Goal: Task Accomplishment & Management: Use online tool/utility

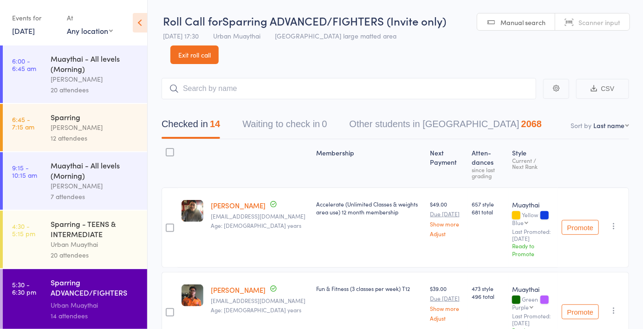
click at [28, 35] on link "[DATE]" at bounding box center [23, 31] width 23 height 10
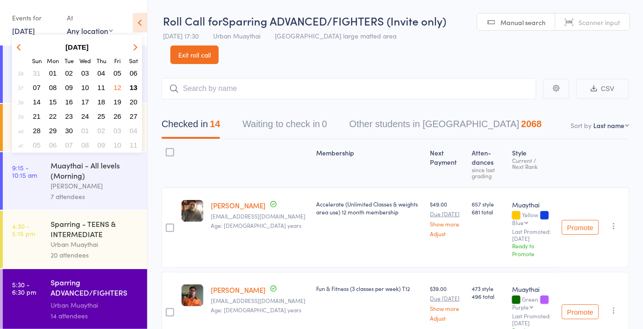
click at [139, 90] on button "13" at bounding box center [133, 87] width 14 height 13
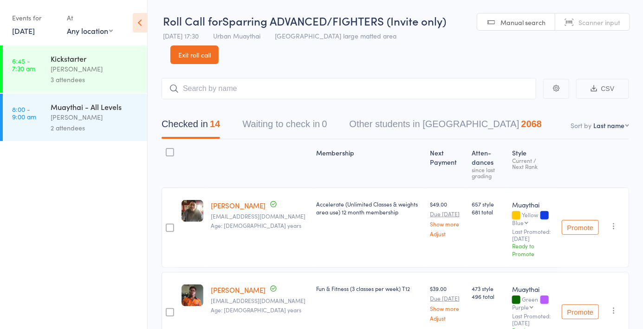
click at [121, 76] on div "3 attendees" at bounding box center [95, 79] width 89 height 11
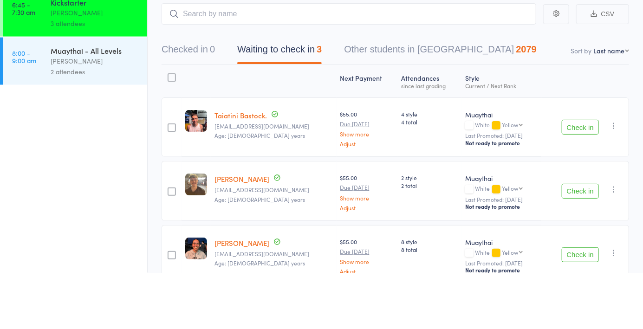
click at [89, 174] on ul "6:45 - 7:30 am Kickstarter [PERSON_NAME] 3 attendees 8:00 - 9:00 am Muaythai - …" at bounding box center [73, 187] width 147 height 284
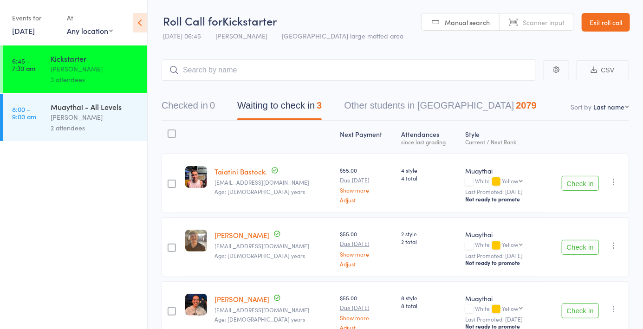
click at [589, 181] on button "Check in" at bounding box center [580, 183] width 37 height 15
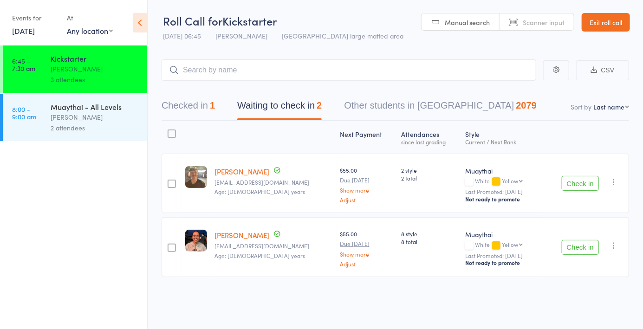
click at [200, 105] on button "Checked in 1" at bounding box center [188, 108] width 53 height 25
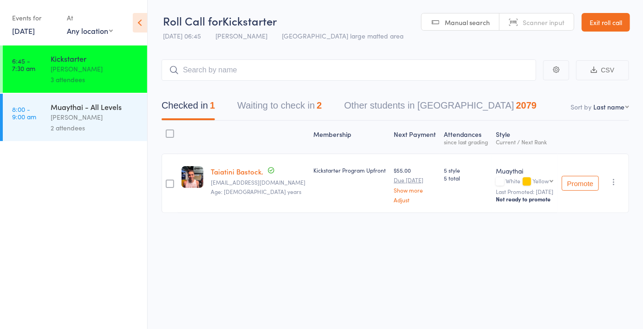
click at [540, 36] on header "Roll Call for Kickstarter [DATE] 06:45 [PERSON_NAME] Miami large matted area Ma…" at bounding box center [395, 22] width 495 height 45
click at [555, 18] on span "Scanner input" at bounding box center [544, 22] width 42 height 9
click at [285, 106] on button "Waiting to check in 2" at bounding box center [279, 108] width 84 height 25
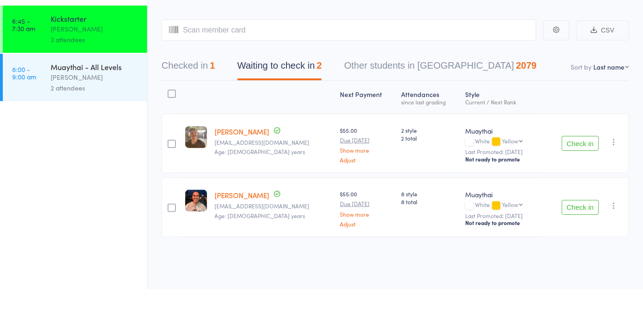
click at [594, 181] on button "Check in" at bounding box center [580, 183] width 37 height 15
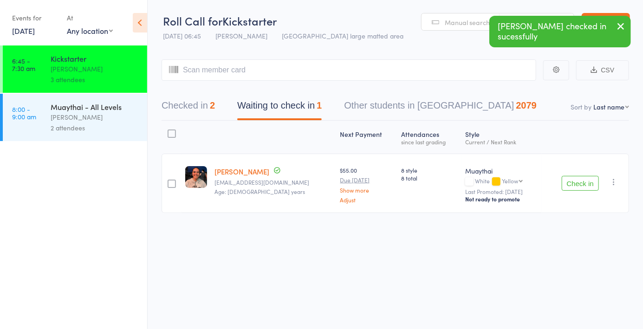
click at [213, 105] on div "2" at bounding box center [212, 105] width 5 height 10
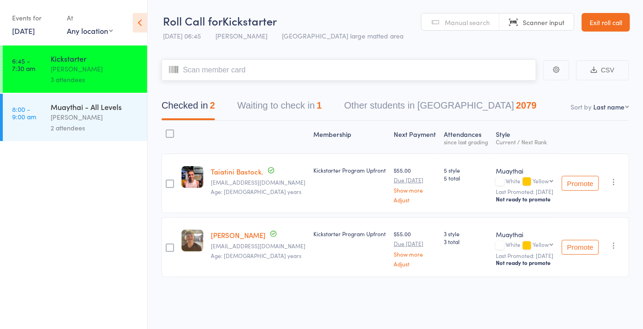
click at [479, 67] on input "search" at bounding box center [349, 69] width 375 height 21
type input "5810"
type input "6178"
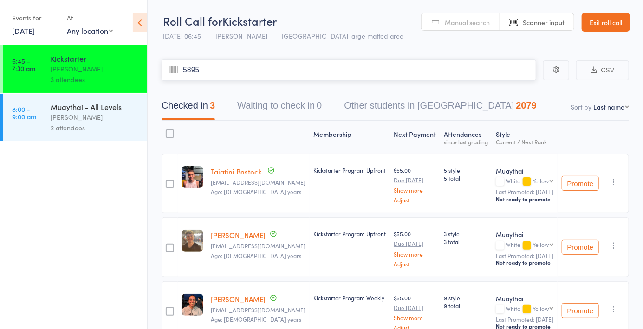
type input "5895"
